Goal: Find specific page/section: Find specific page/section

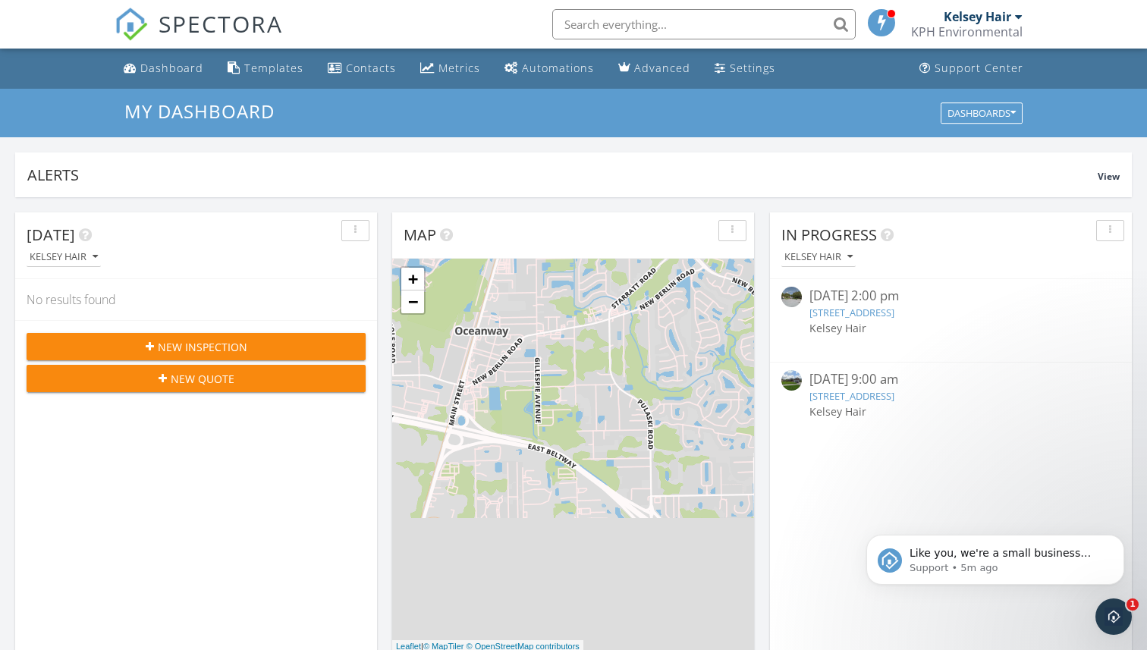
click at [734, 25] on input "text" at bounding box center [703, 24] width 303 height 30
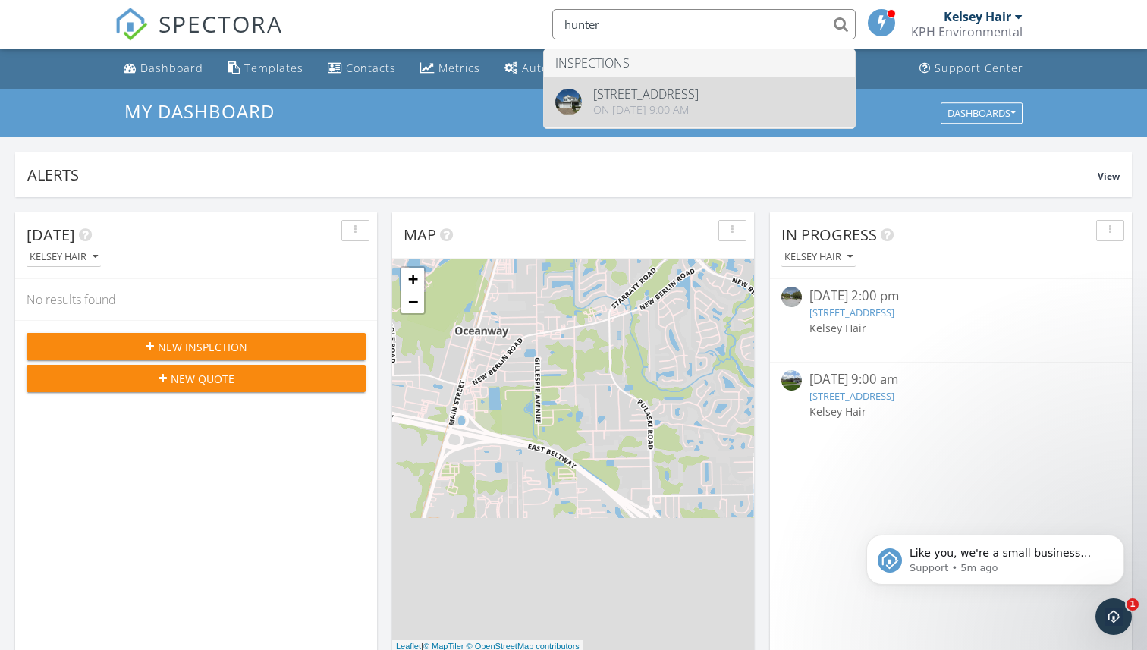
type input "hunter"
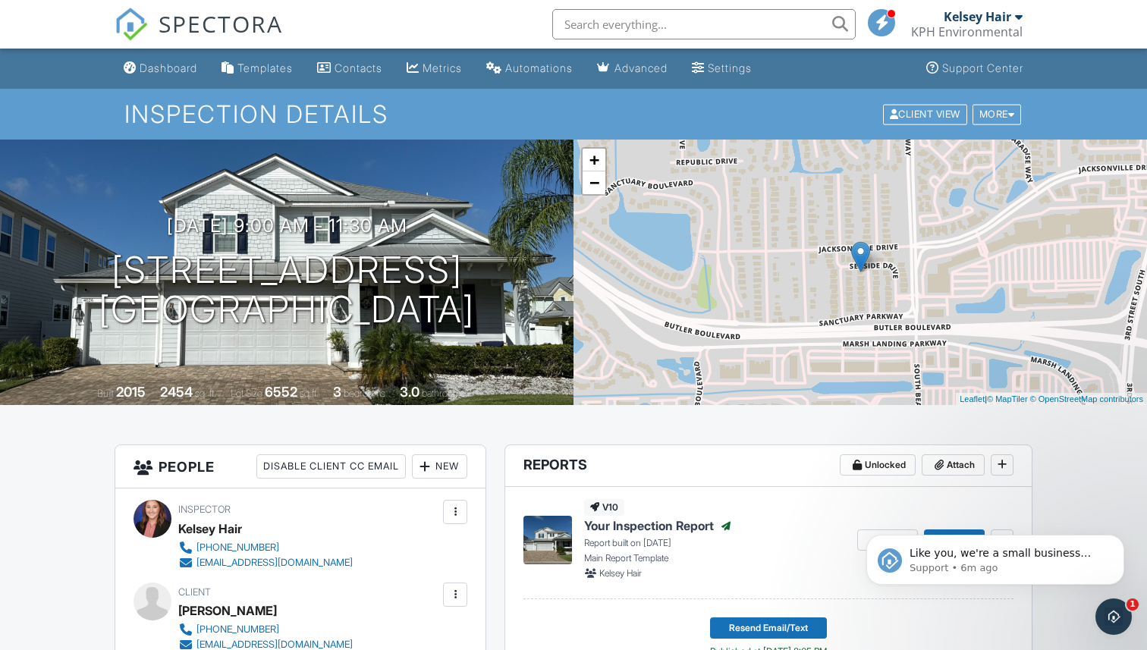
click at [958, 531] on div "Like you, we're a small business that relies on reviews to grow. If you have a …" at bounding box center [995, 490] width 279 height 190
click at [1123, 535] on icon "Dismiss notification" at bounding box center [1120, 539] width 8 height 8
